Goal: Register for event/course

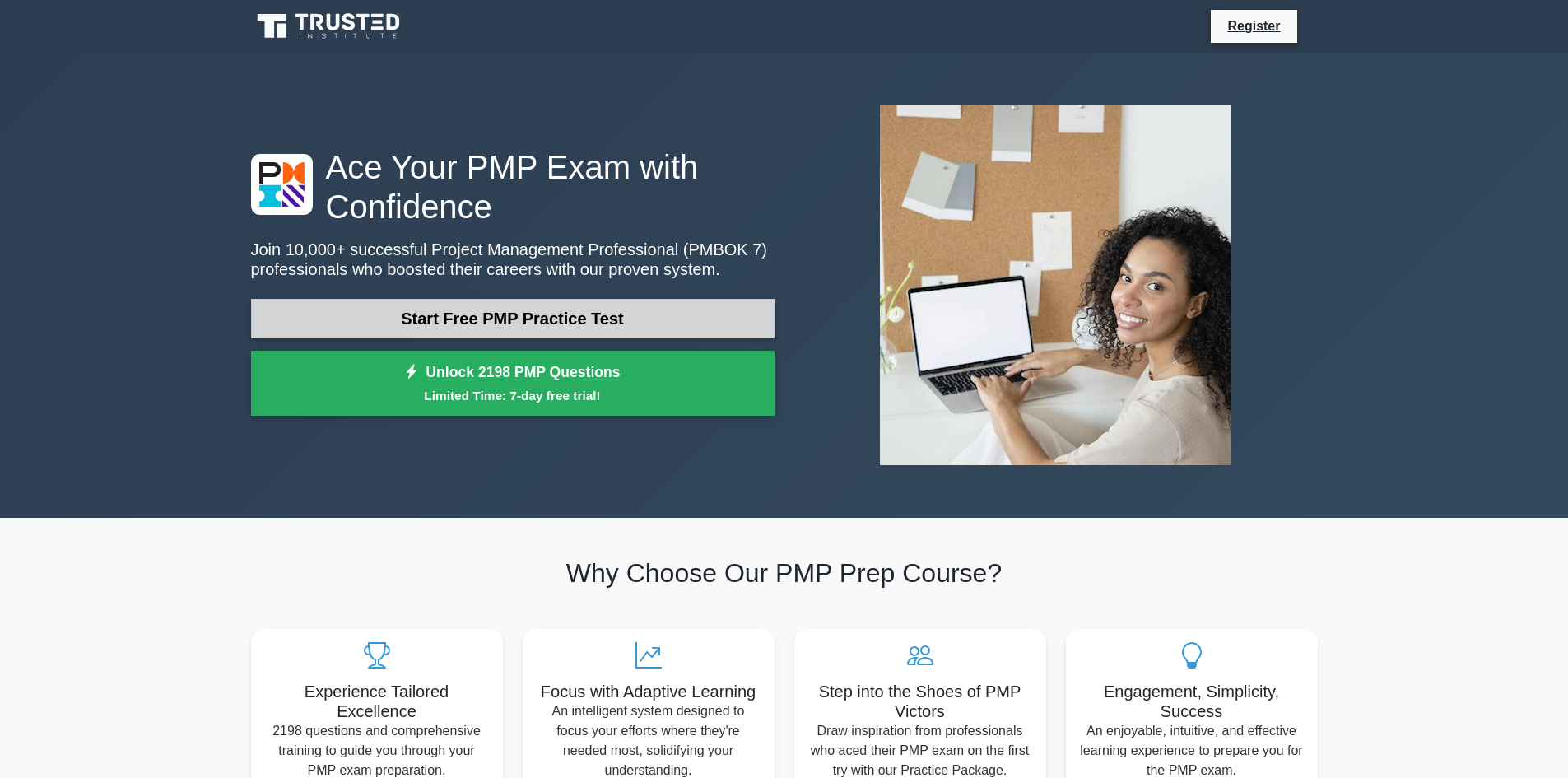
click at [460, 308] on link "Start Free PMP Practice Test" at bounding box center [513, 318] width 524 height 39
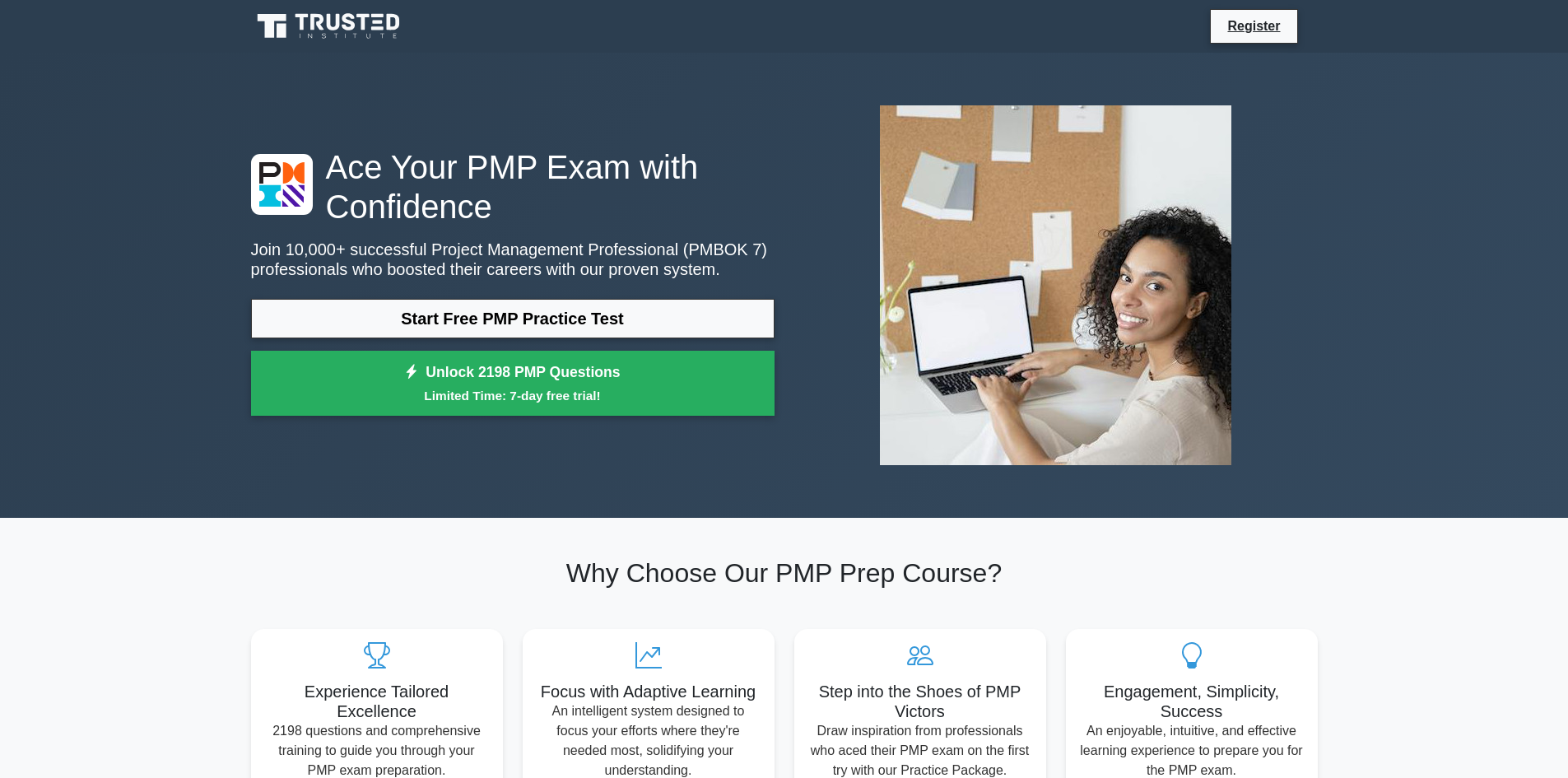
click at [1290, 172] on div at bounding box center [1056, 285] width 544 height 386
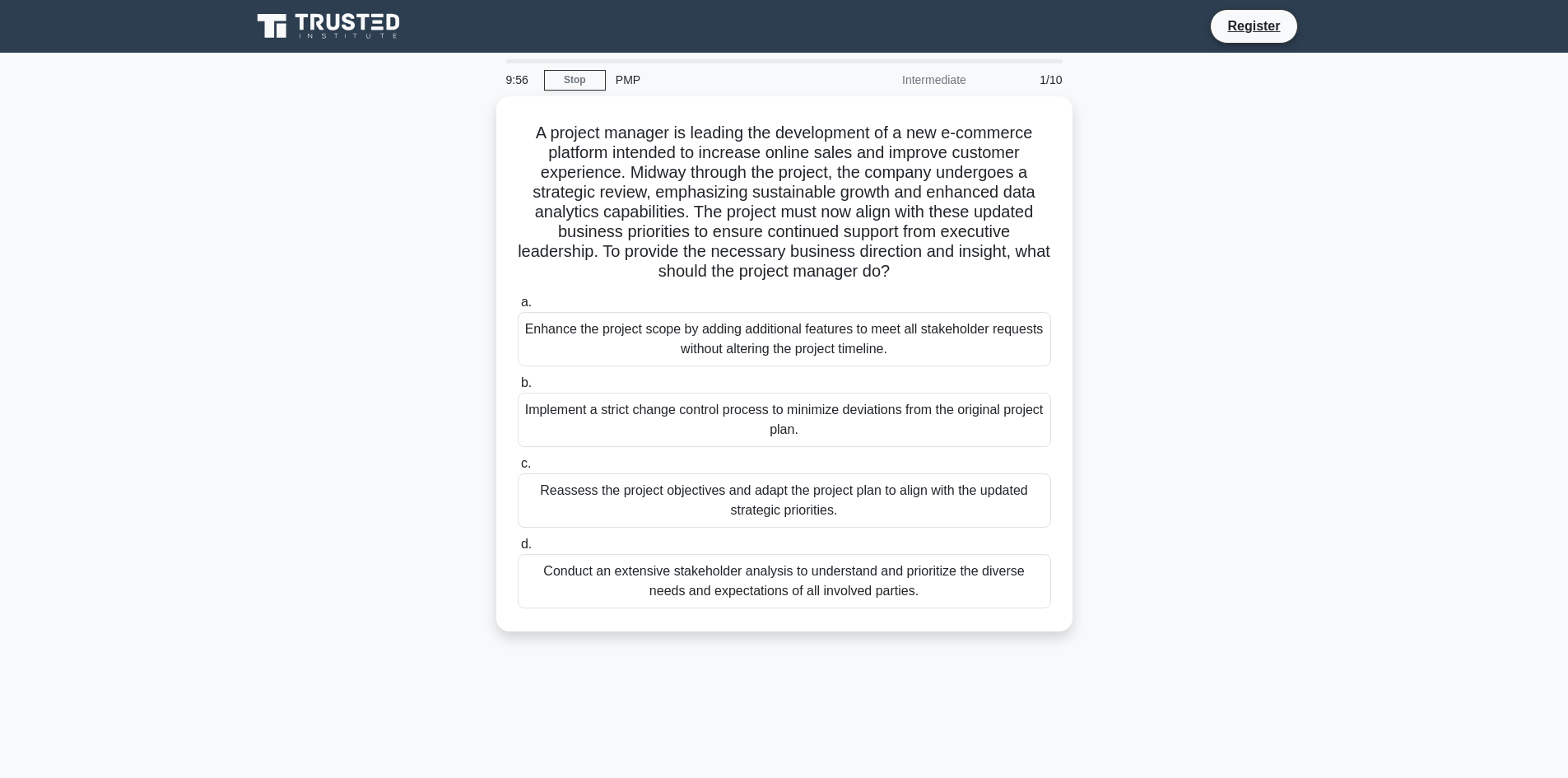
click at [627, 77] on div "PMP" at bounding box center [719, 79] width 226 height 33
click at [587, 78] on link "Stop" at bounding box center [575, 80] width 62 height 21
